Goal: Information Seeking & Learning: Learn about a topic

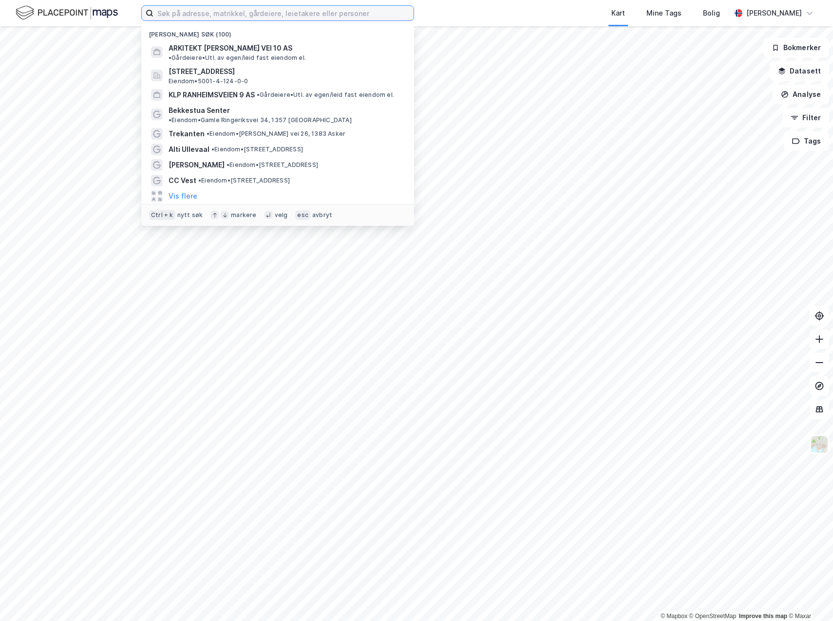
click at [249, 19] on input at bounding box center [283, 13] width 260 height 15
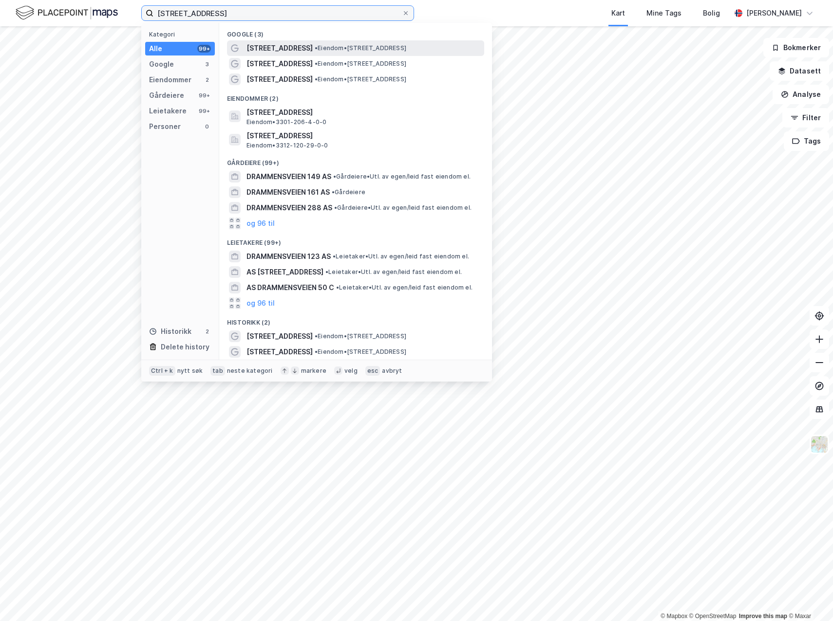
type input "[STREET_ADDRESS]"
